Goal: Task Accomplishment & Management: Manage account settings

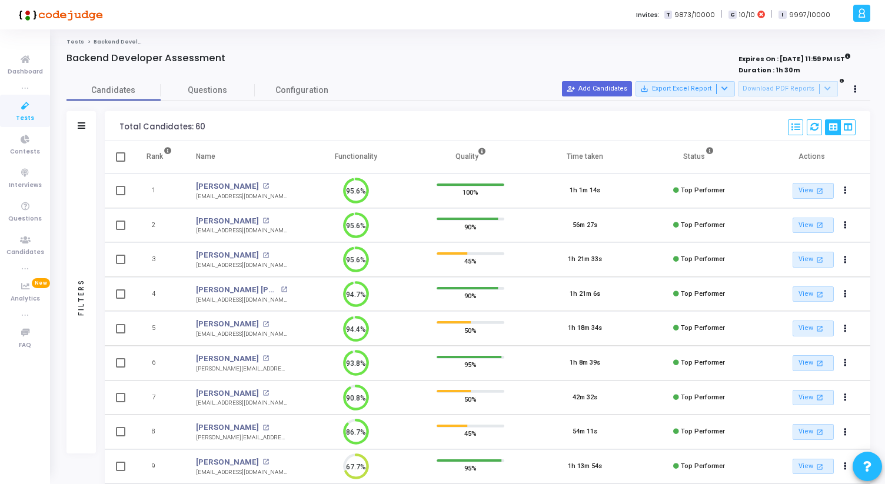
click at [853, 16] on div at bounding box center [861, 13] width 17 height 17
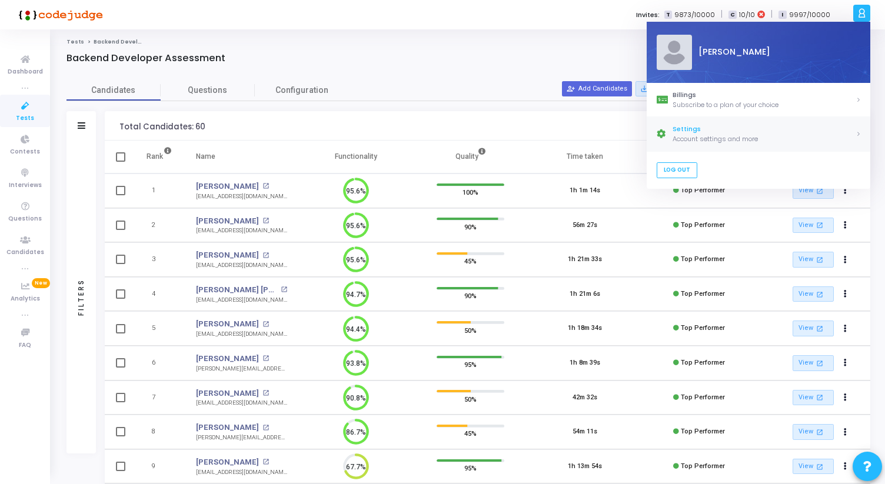
click at [698, 139] on div "Account settings and more" at bounding box center [764, 139] width 183 height 10
select select "91"
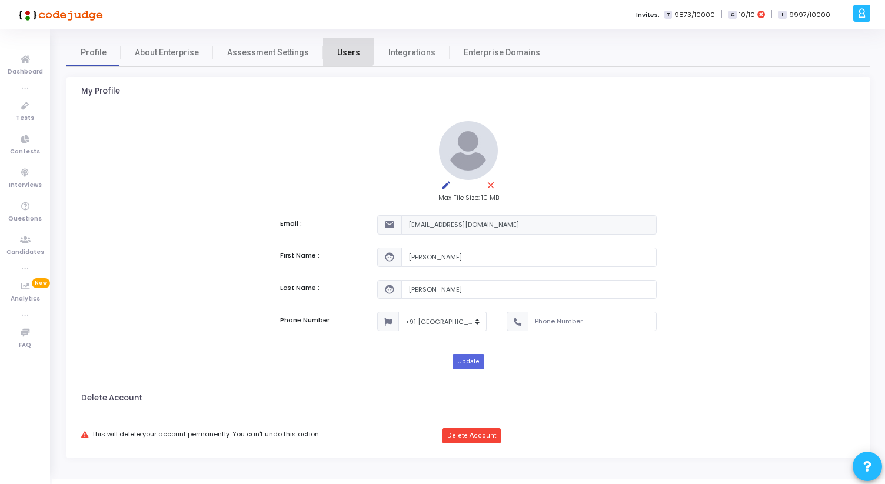
click at [332, 45] on link "Users" at bounding box center [348, 52] width 51 height 28
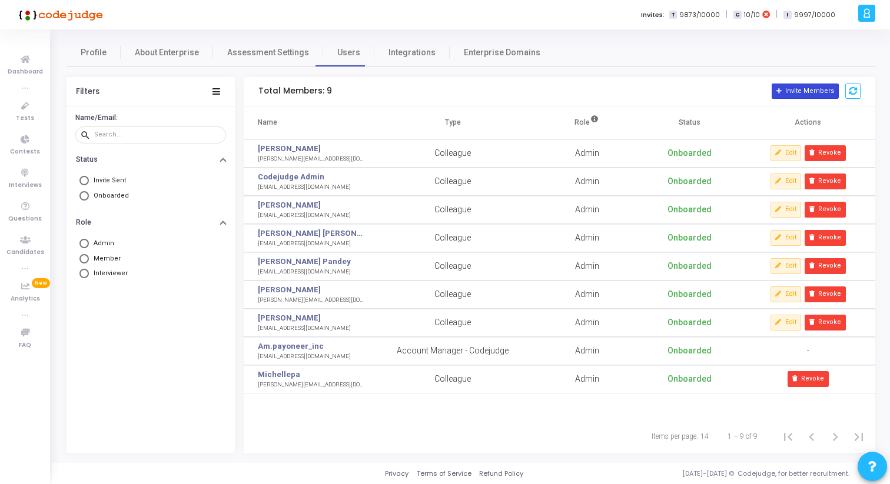
click at [801, 93] on button "Invite Members" at bounding box center [804, 91] width 67 height 15
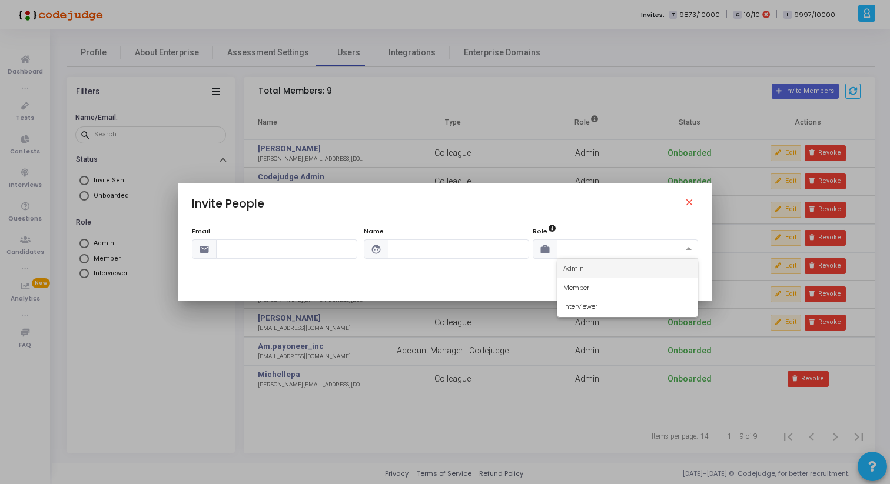
click at [691, 251] on span at bounding box center [690, 249] width 15 height 10
click at [581, 272] on span "Admin" at bounding box center [573, 268] width 21 height 9
click at [411, 259] on div "Email email Name face Role work × Admin" at bounding box center [444, 249] width 505 height 45
click at [411, 252] on input "text" at bounding box center [458, 248] width 141 height 19
paste input "Mor Eliyahu"
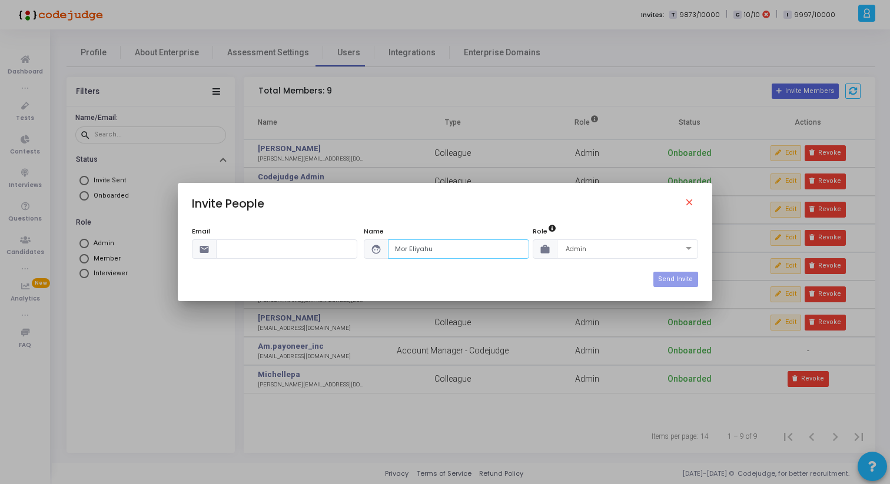
type input "Mor Eliyahu"
click at [244, 248] on input "text" at bounding box center [286, 248] width 141 height 19
paste input "[PERSON_NAME][EMAIL_ADDRESS][DOMAIN_NAME]"
type input "[PERSON_NAME][EMAIL_ADDRESS][DOMAIN_NAME]"
click at [667, 280] on button "Send Invite" at bounding box center [675, 279] width 44 height 15
